Goal: Information Seeking & Learning: Learn about a topic

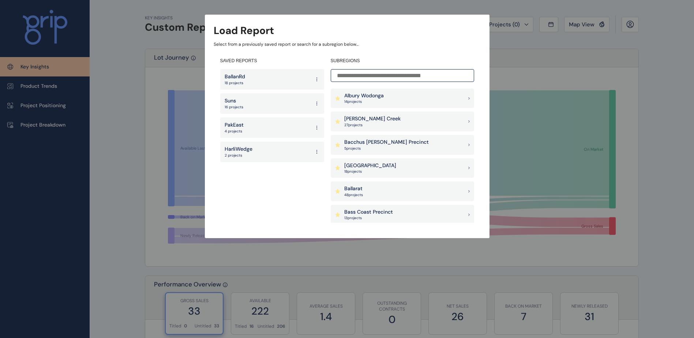
click at [255, 79] on div "BallanRd 18 projects" at bounding box center [272, 79] width 104 height 20
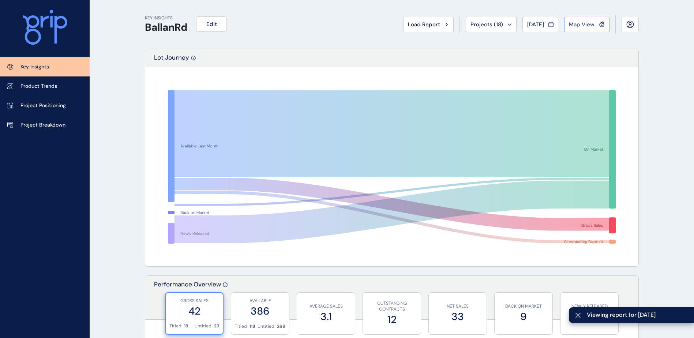
click at [596, 23] on div "Map View" at bounding box center [587, 24] width 36 height 7
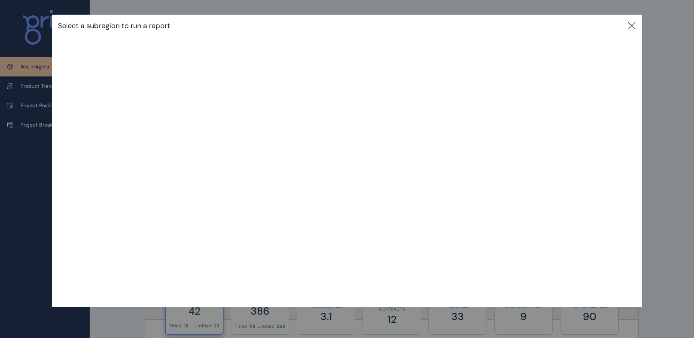
click at [633, 22] on icon at bounding box center [631, 25] width 9 height 9
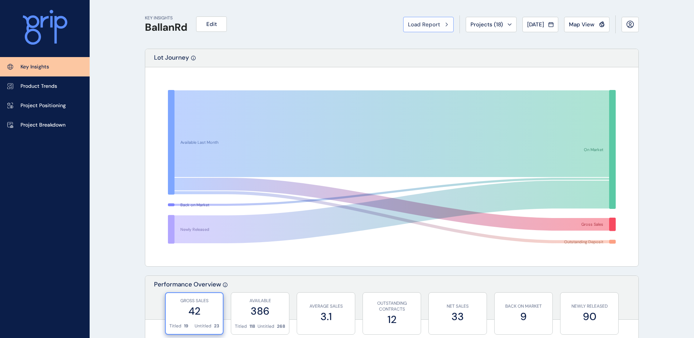
click at [425, 31] on button "Load Report" at bounding box center [428, 24] width 50 height 15
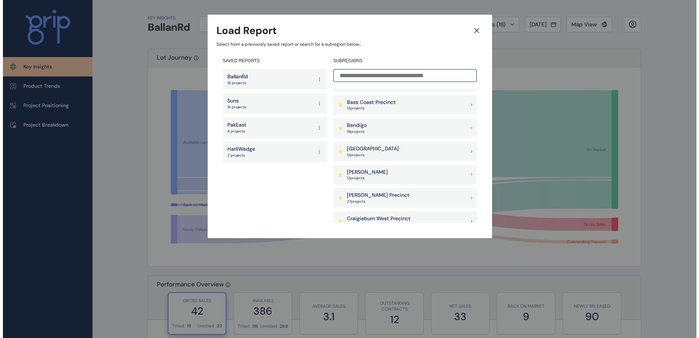
scroll to position [146, 0]
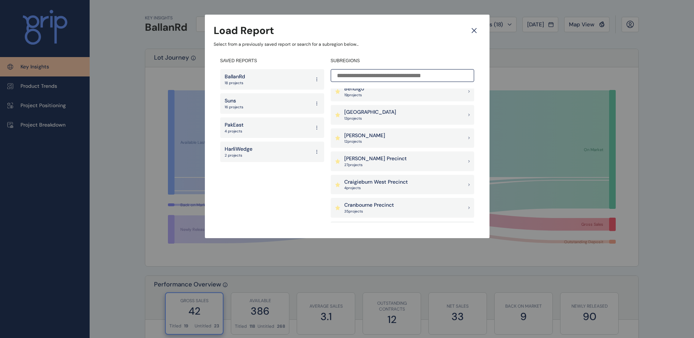
click at [383, 205] on p "Cranbourne Precinct" at bounding box center [369, 205] width 50 height 7
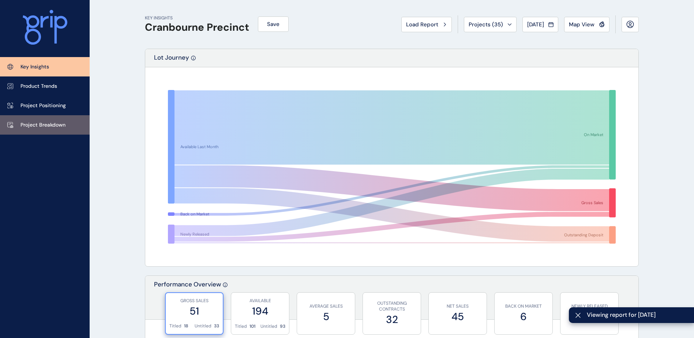
click at [43, 122] on p "Project Breakdown" at bounding box center [42, 124] width 45 height 7
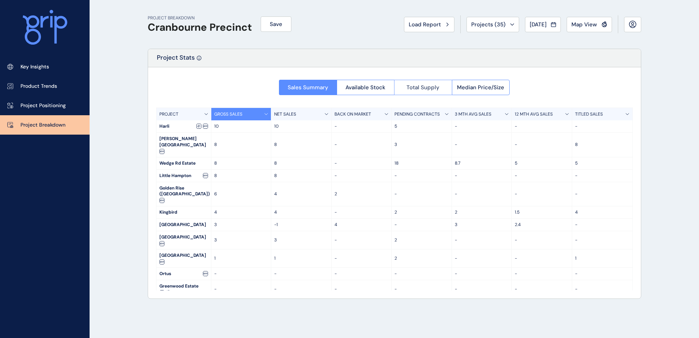
click at [422, 86] on span "Total Supply" at bounding box center [423, 87] width 33 height 7
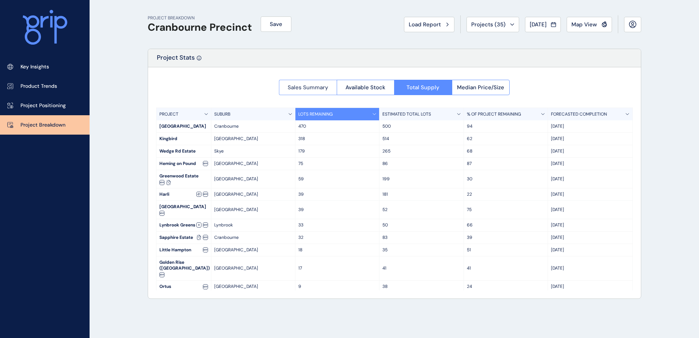
click at [327, 85] on span "Sales Summary" at bounding box center [308, 87] width 41 height 7
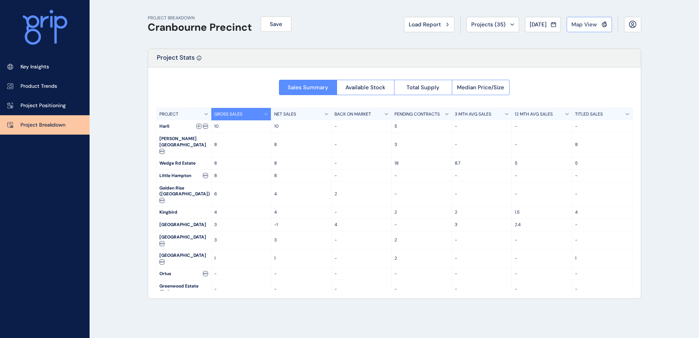
click at [582, 19] on button "Map View" at bounding box center [589, 24] width 45 height 15
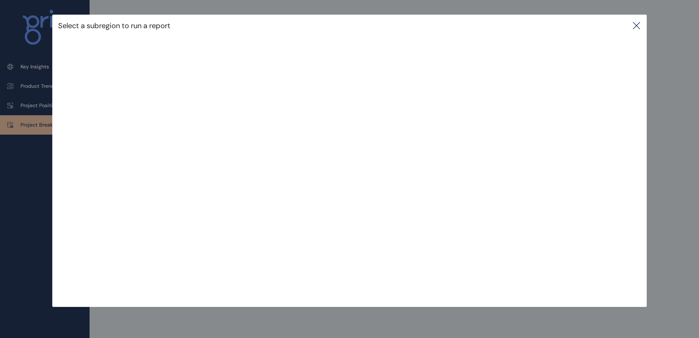
click at [637, 22] on icon at bounding box center [637, 25] width 9 height 9
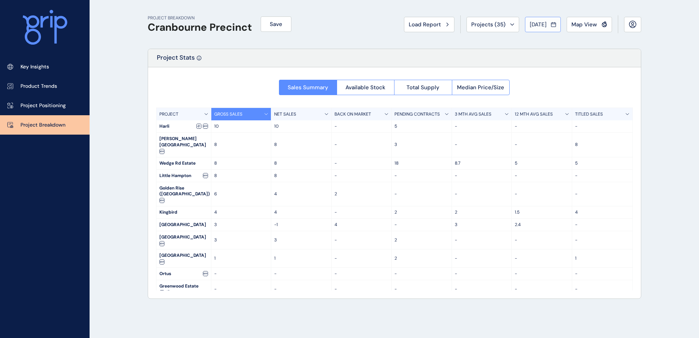
click at [543, 27] on span "[DATE]" at bounding box center [538, 24] width 17 height 7
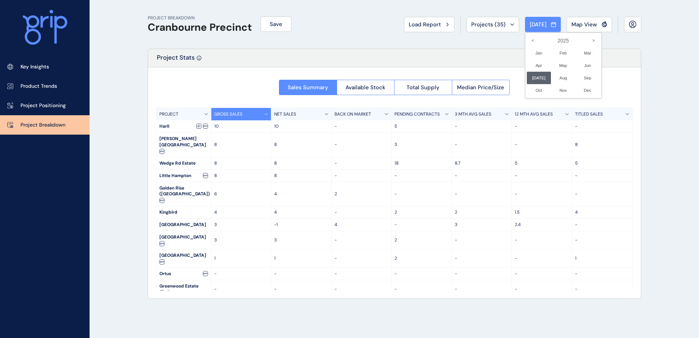
click at [359, 22] on div at bounding box center [349, 169] width 699 height 338
